Goal: Check status: Check status

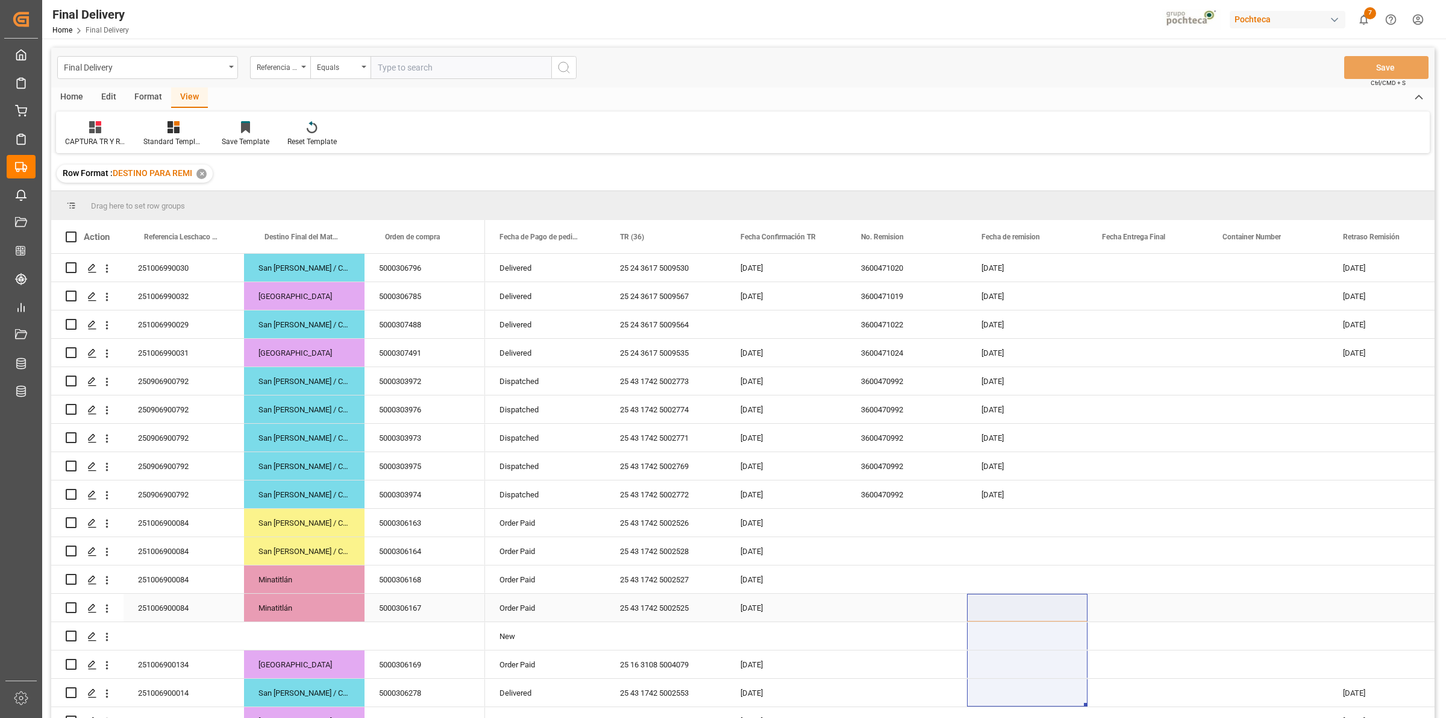
scroll to position [0, 241]
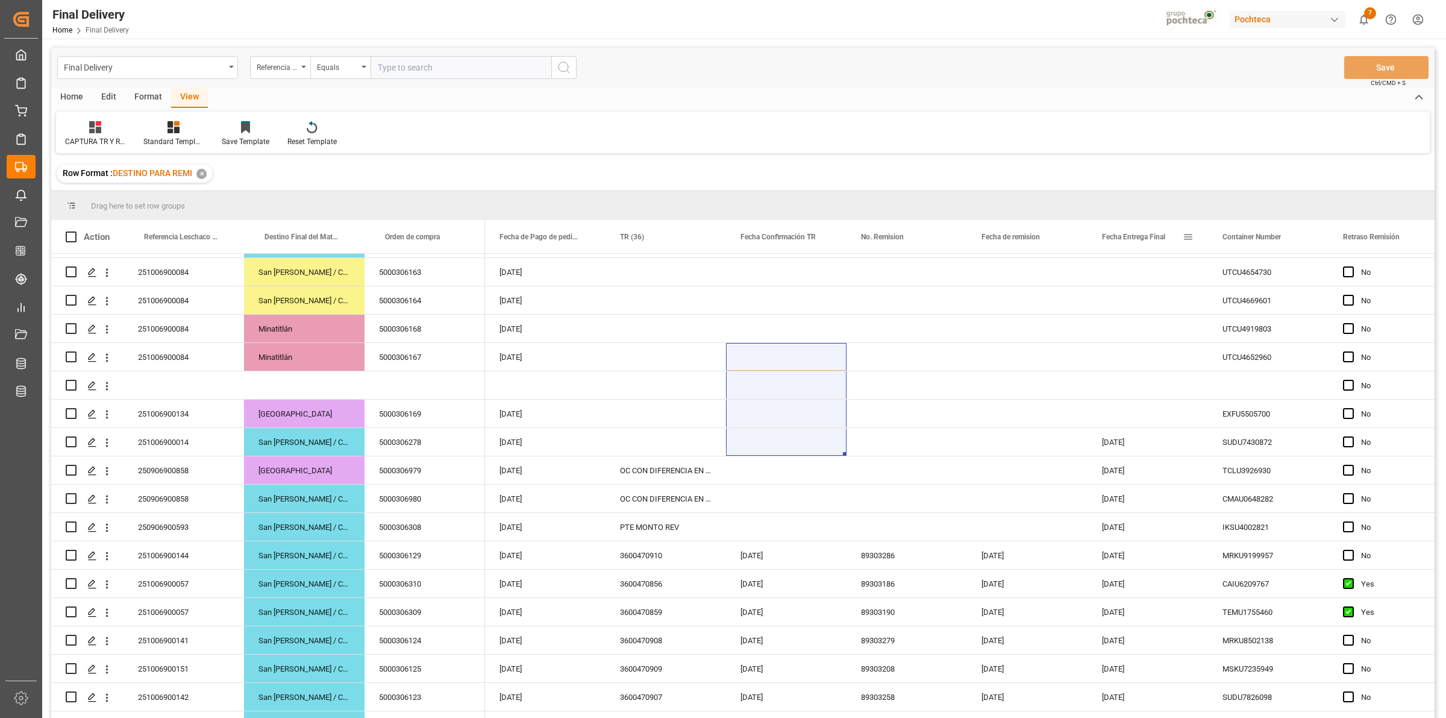
click at [1186, 237] on span at bounding box center [1188, 236] width 11 height 11
click at [1260, 230] on span "filter" at bounding box center [1257, 239] width 53 height 22
click at [1294, 296] on input "date" at bounding box center [1244, 302] width 118 height 24
type input "[DATE]"
click at [1251, 332] on div "Apply Clear" at bounding box center [1244, 339] width 133 height 31
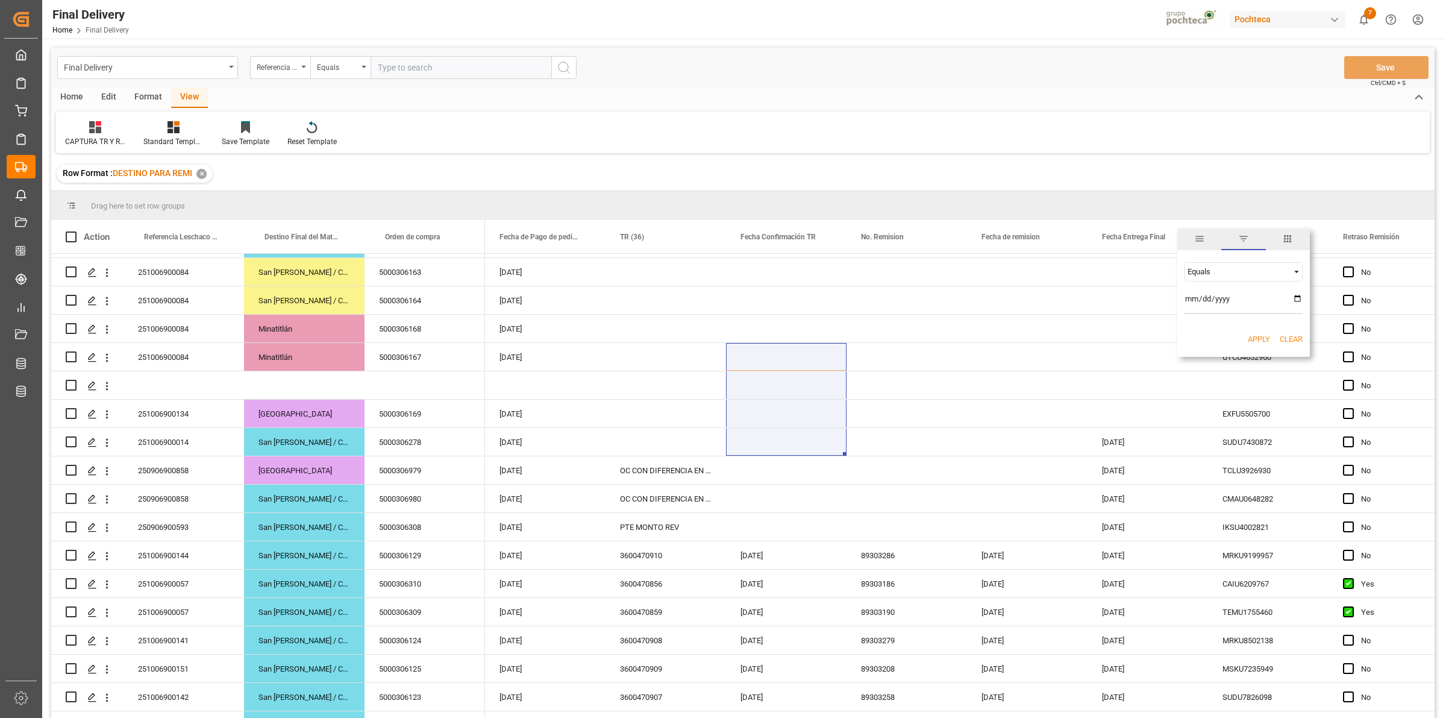
click at [1257, 337] on button "Apply" at bounding box center [1259, 339] width 22 height 12
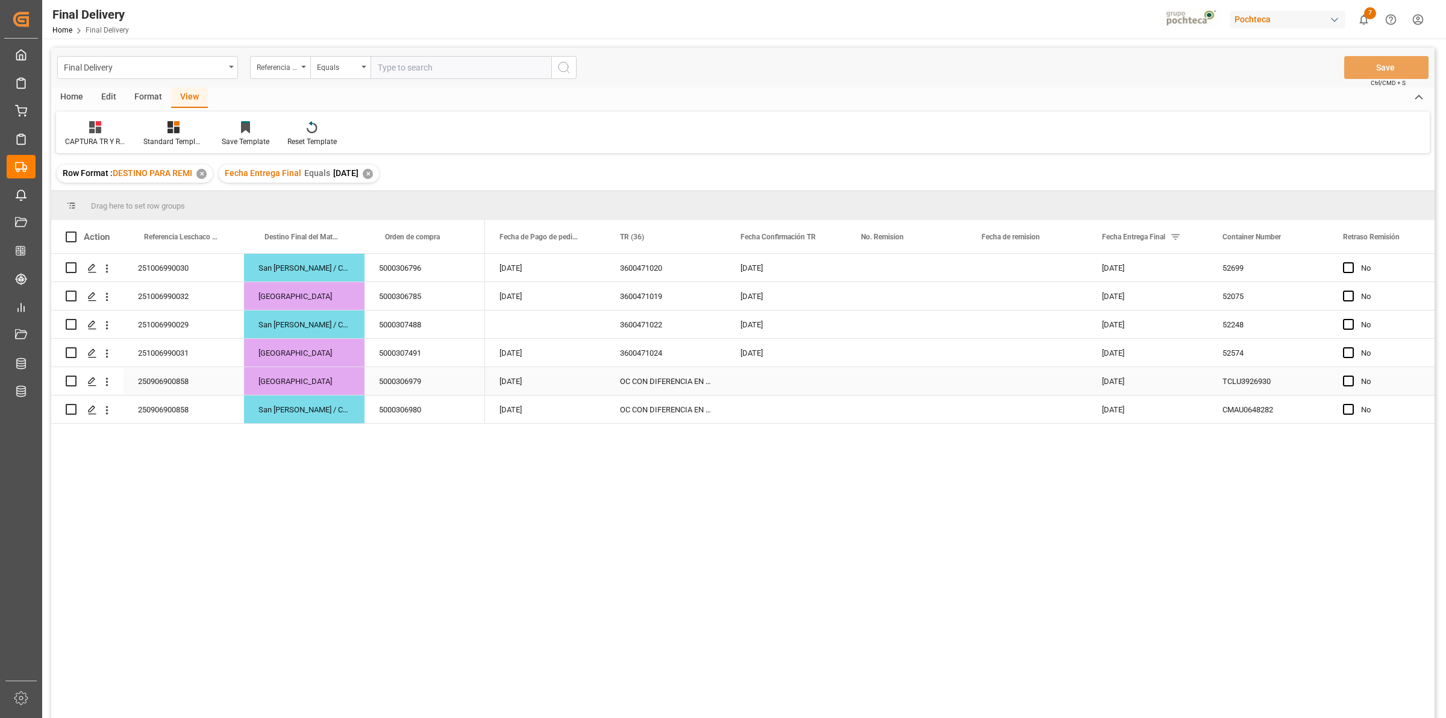
click at [749, 381] on div "Press SPACE to select this row." at bounding box center [786, 381] width 121 height 28
click at [665, 179] on div "Row Format : DESTINO PARA REMI ✕ Fecha Entrega Final Equals [DATE] ✕" at bounding box center [743, 174] width 1384 height 34
click at [890, 321] on div "Press SPACE to select this row." at bounding box center [907, 324] width 121 height 28
click at [1351, 62] on button "Save" at bounding box center [1386, 67] width 84 height 23
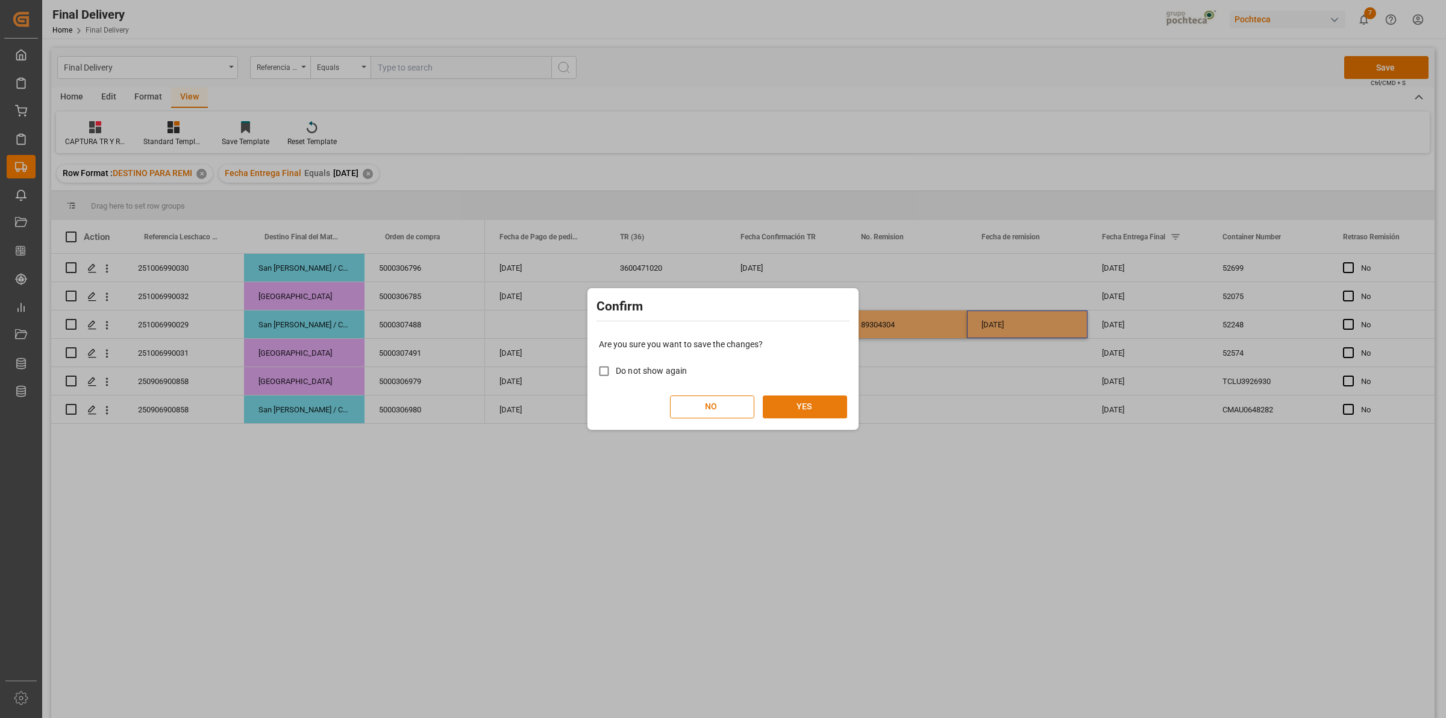
click at [817, 404] on button "YES" at bounding box center [805, 406] width 84 height 23
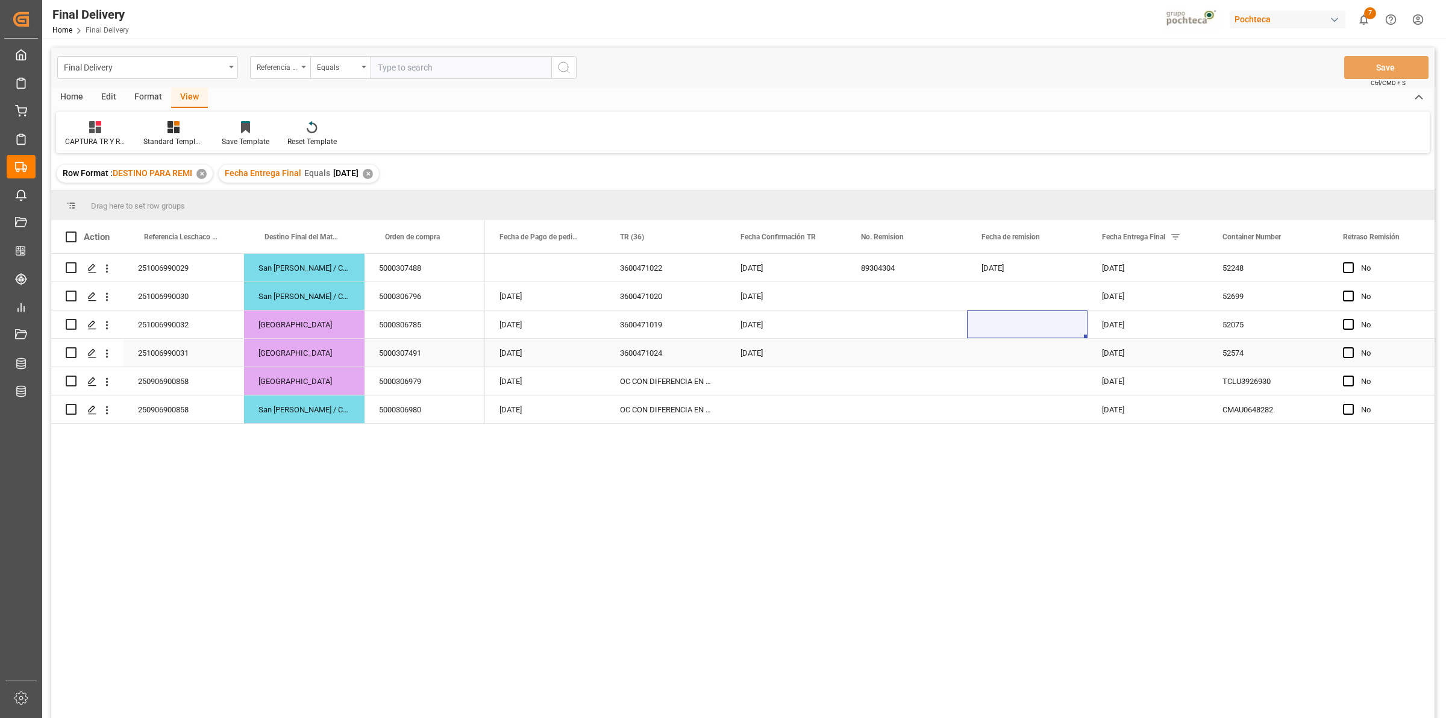
click at [910, 328] on div "Press SPACE to select this row." at bounding box center [907, 324] width 121 height 28
click at [871, 296] on div "Press SPACE to select this row." at bounding box center [907, 296] width 121 height 28
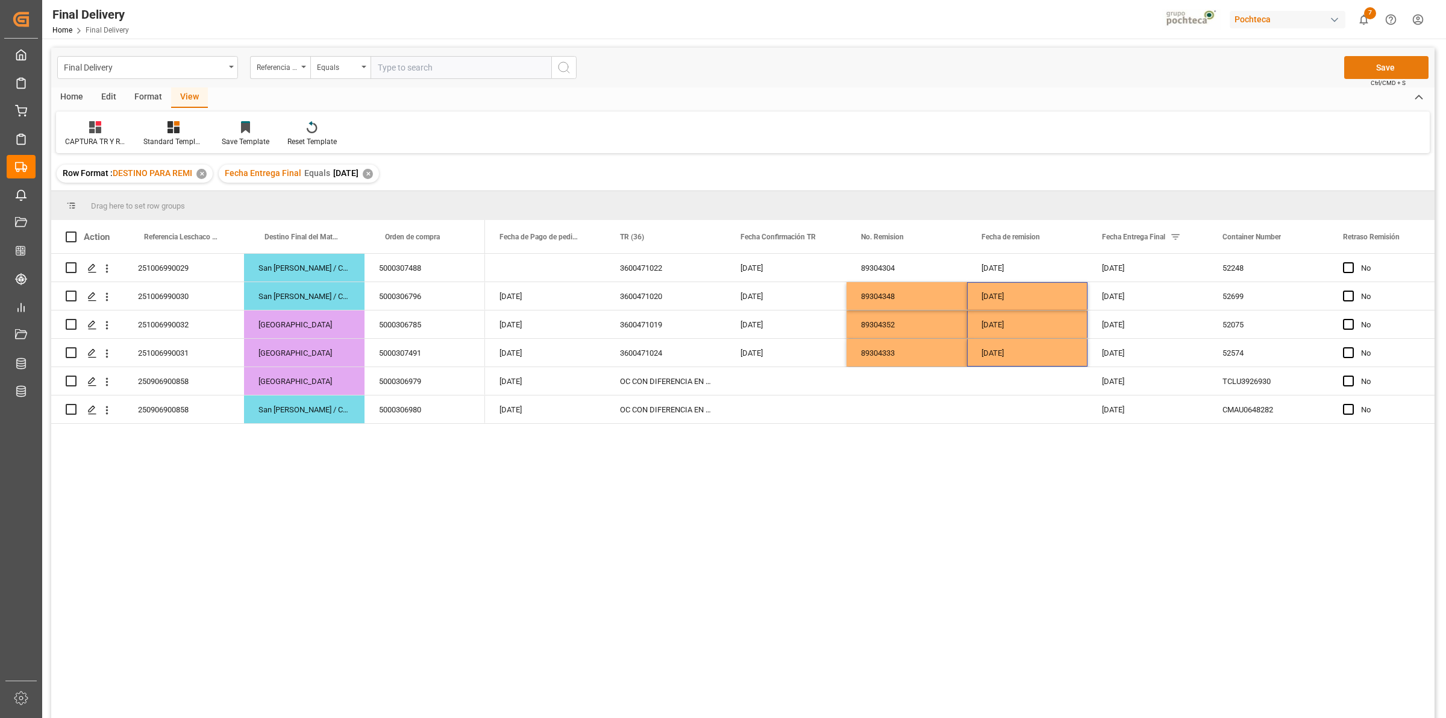
click at [1378, 73] on button "Save" at bounding box center [1386, 67] width 84 height 23
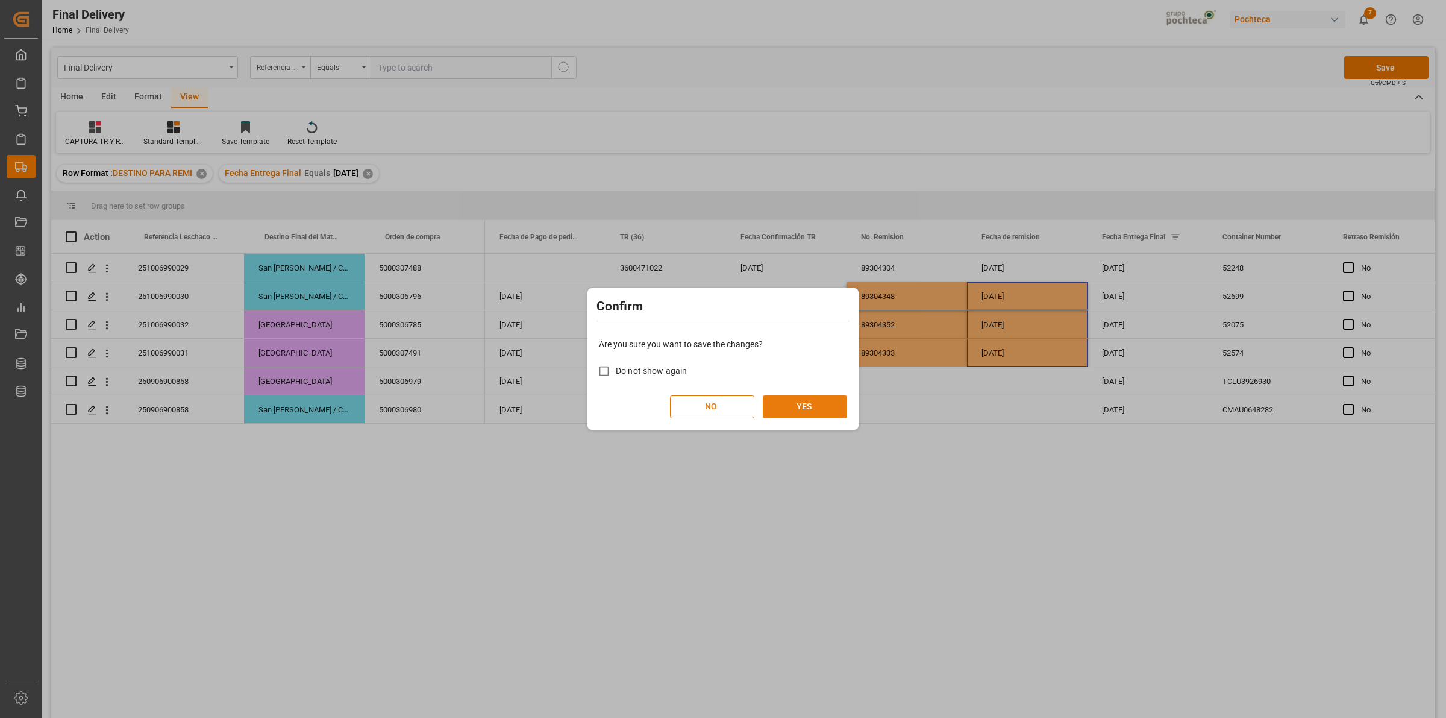
click at [821, 409] on button "YES" at bounding box center [805, 406] width 84 height 23
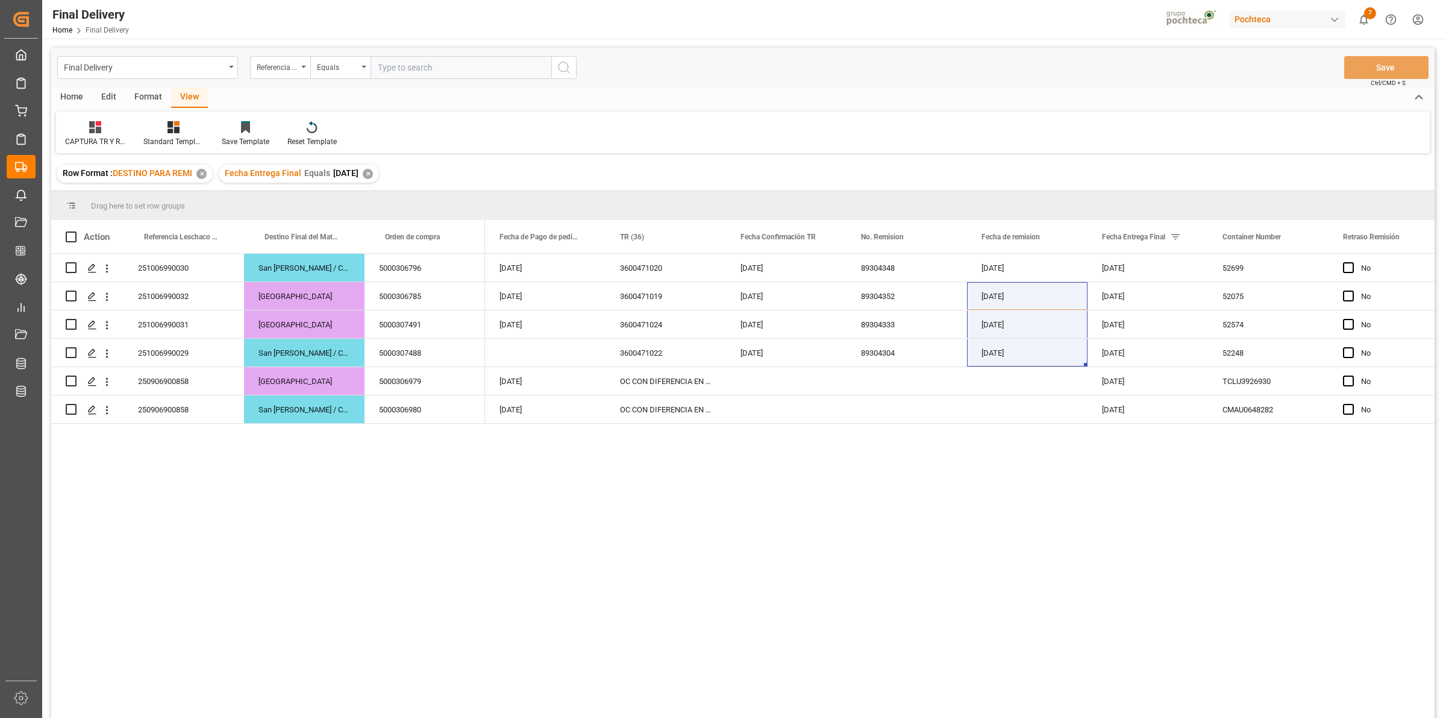
click at [907, 538] on div "Remission Completed 25 24 3617 5009530 [DATE] 3600471020 [DATE] 89304348 [DATE]…" at bounding box center [960, 490] width 950 height 472
